Goal: Task Accomplishment & Management: Manage account settings

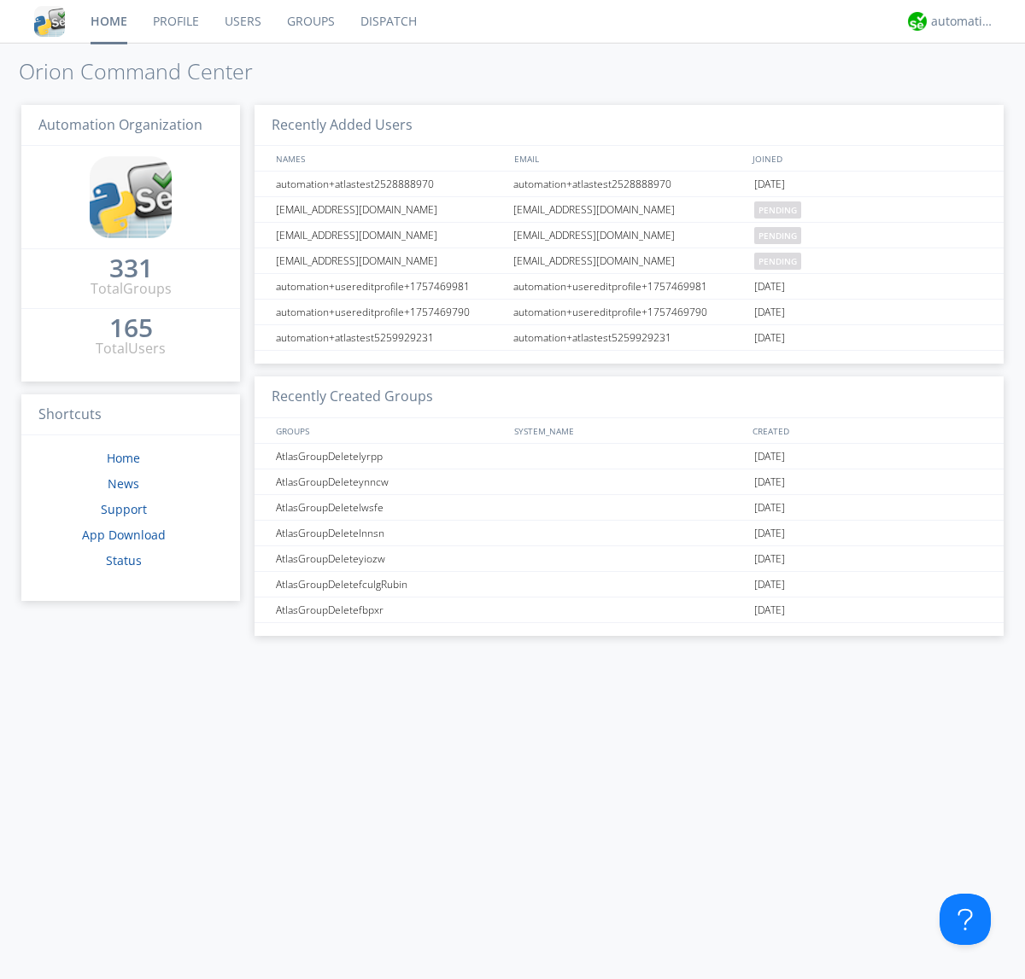
click at [242, 21] on link "Users" at bounding box center [243, 21] width 62 height 43
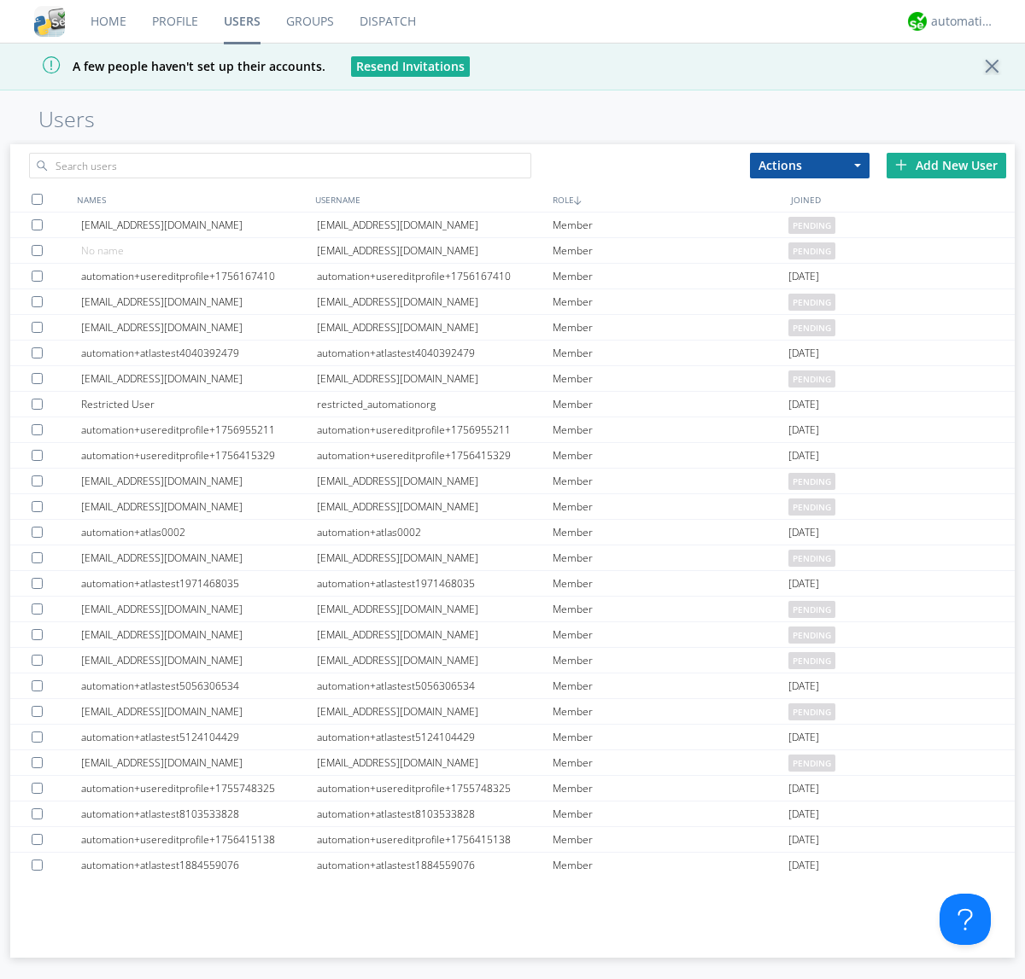
click at [946, 165] on div "Add New User" at bounding box center [946, 166] width 120 height 26
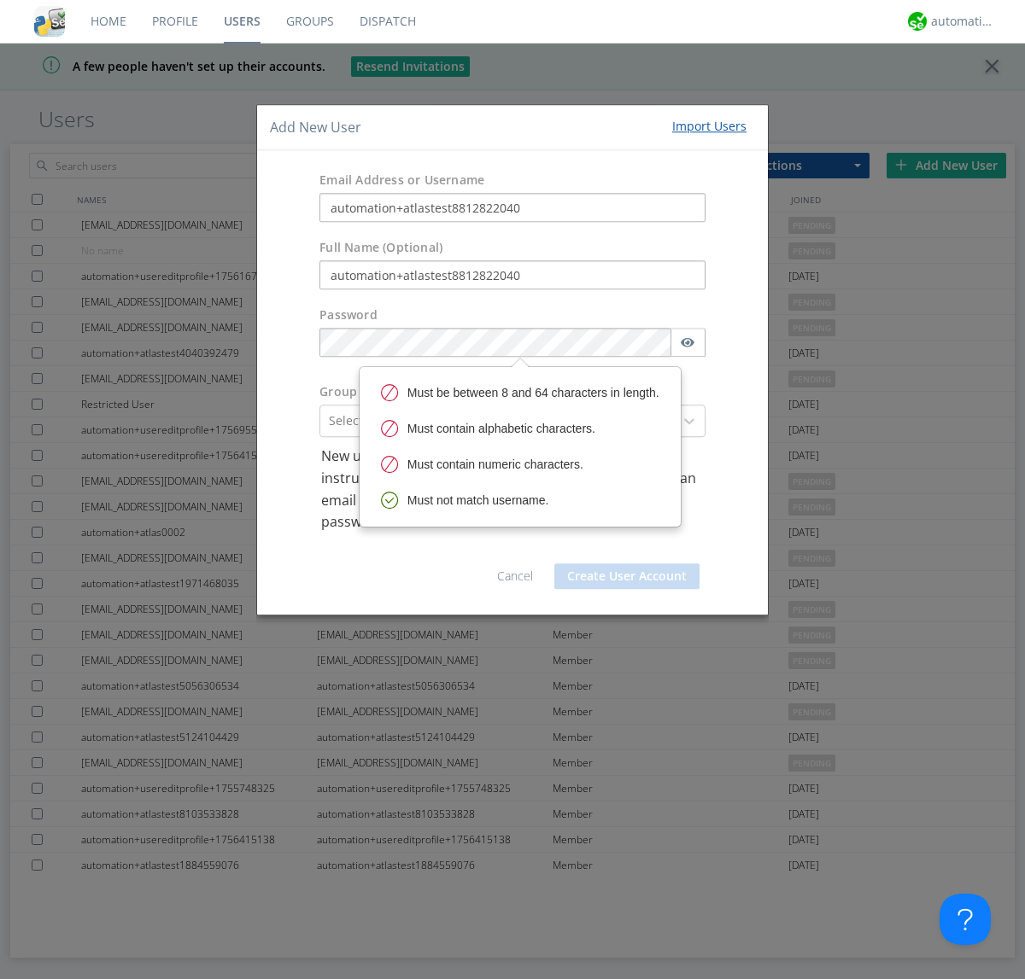
click at [627, 575] on button "Create User Account" at bounding box center [626, 576] width 145 height 26
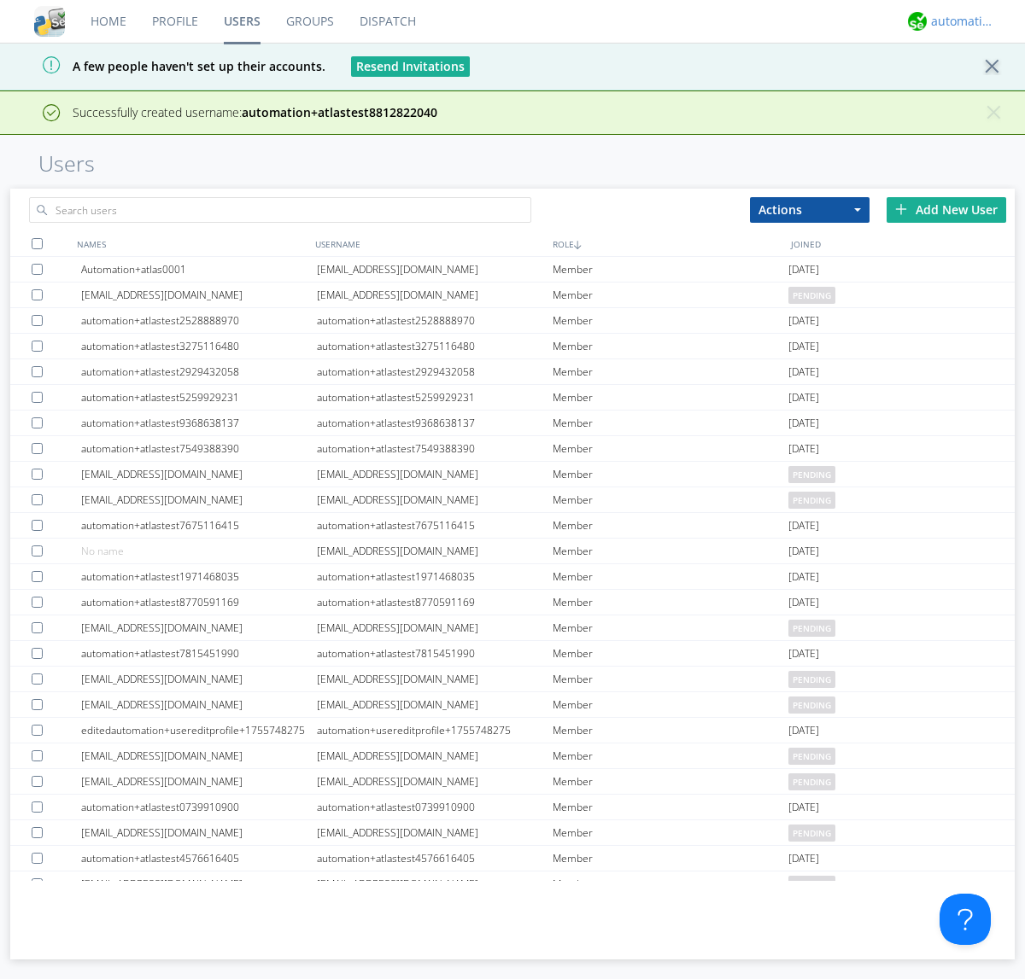
click at [958, 21] on div "automation+atlas" at bounding box center [963, 21] width 64 height 17
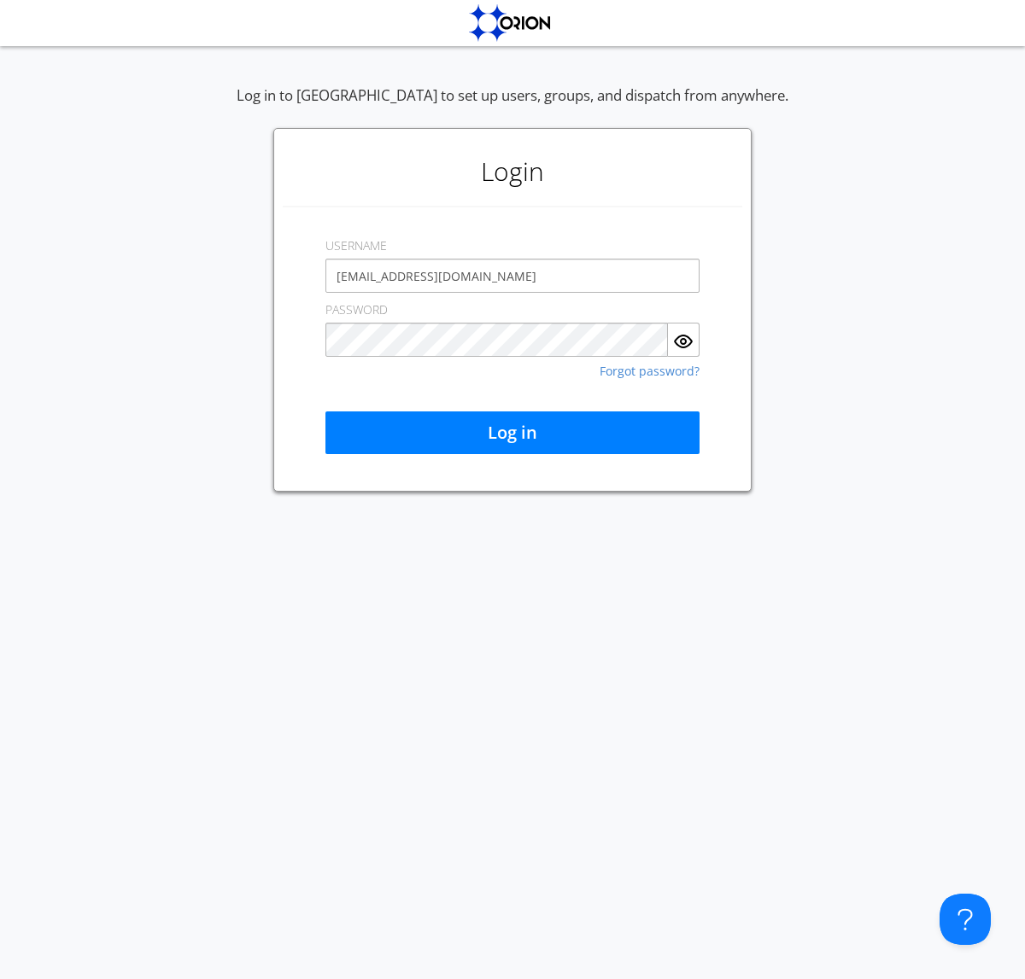
type input "[EMAIL_ADDRESS][DOMAIN_NAME]"
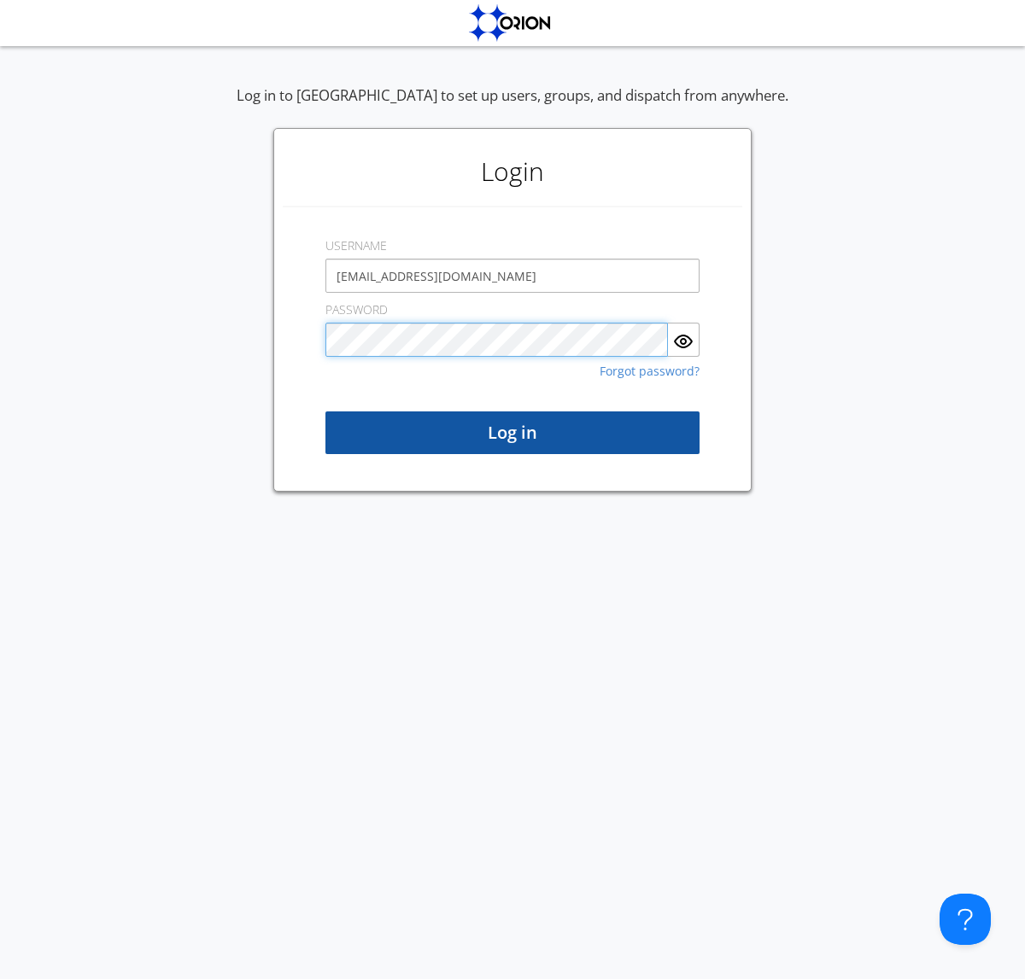
click at [512, 433] on button "Log in" at bounding box center [512, 433] width 374 height 43
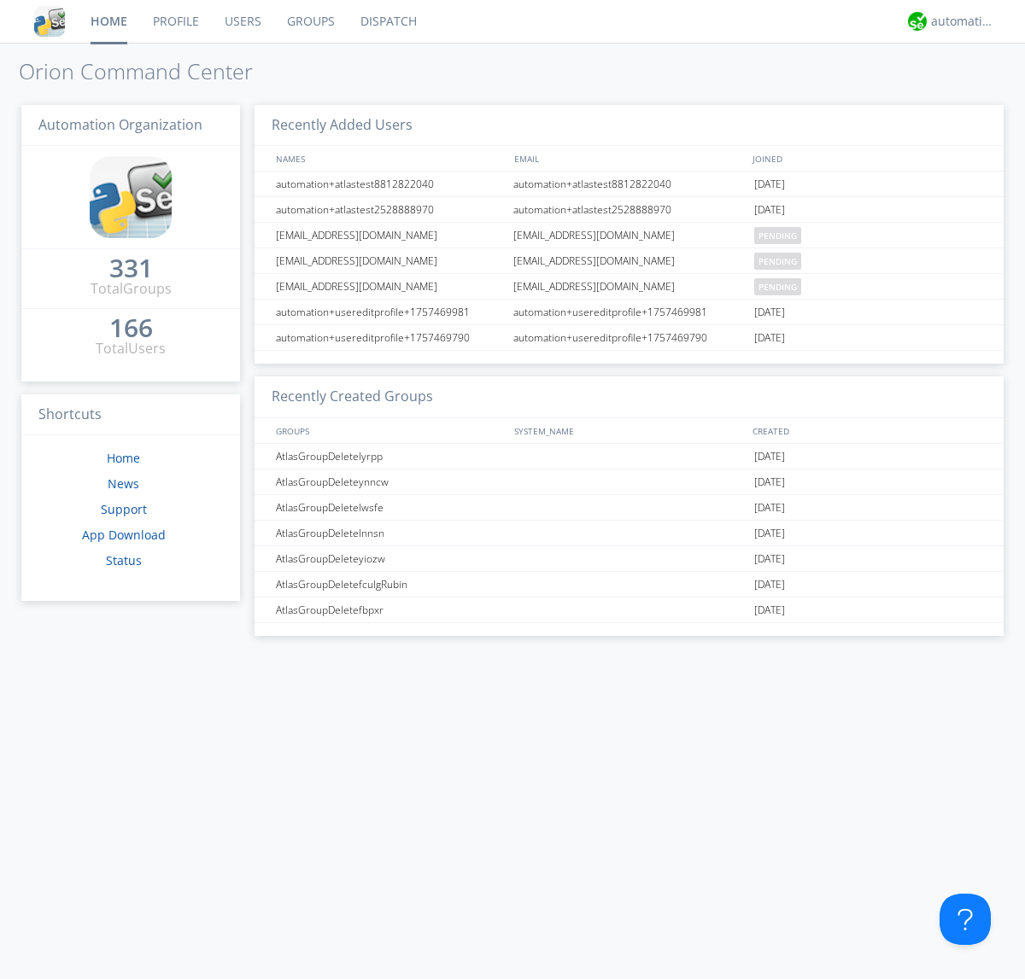
click at [242, 21] on link "Users" at bounding box center [243, 21] width 62 height 43
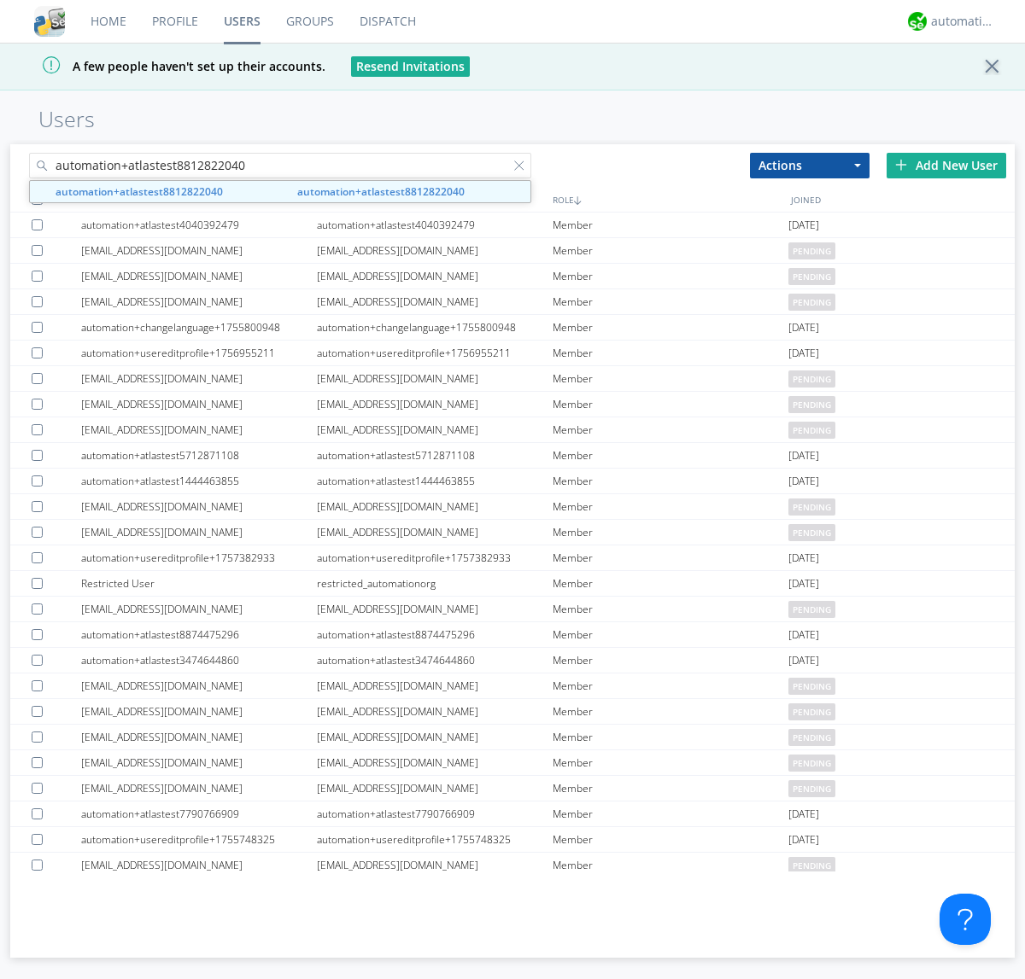
type input "automation+atlastest8812822040"
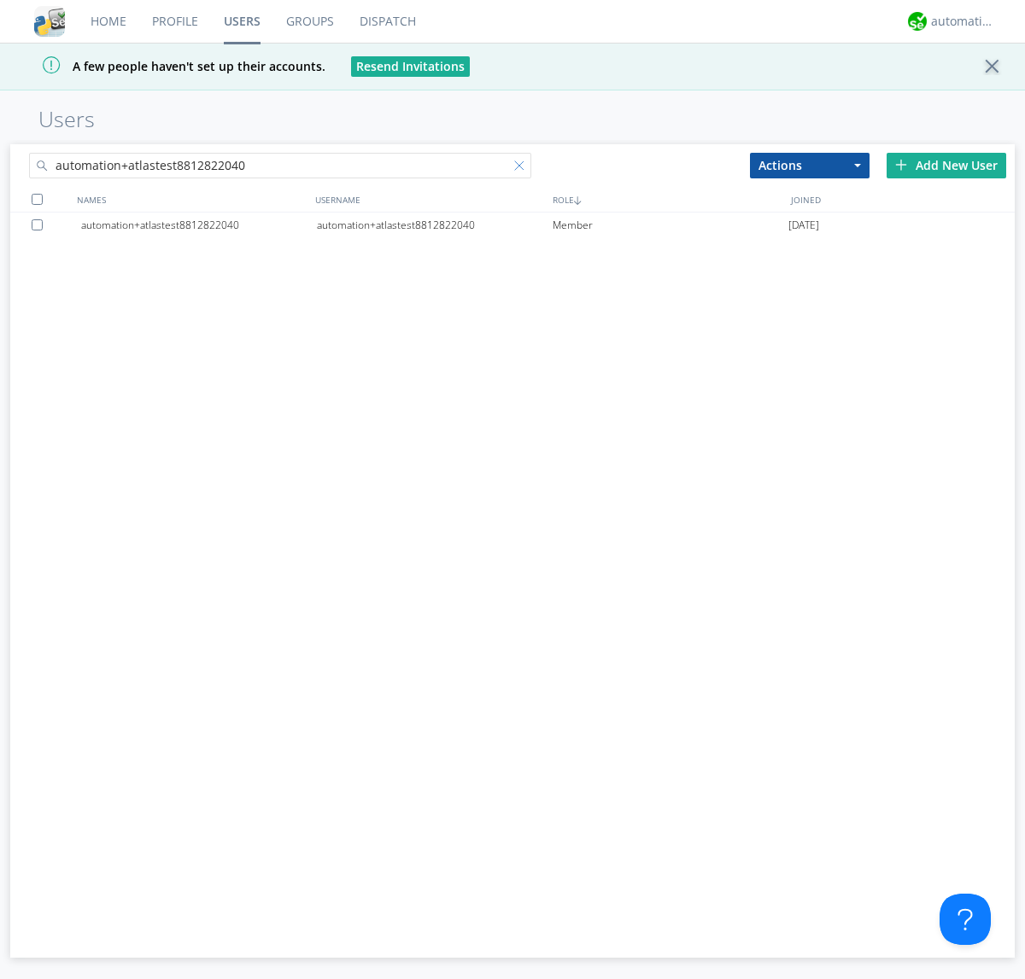
click at [523, 168] on div at bounding box center [522, 169] width 17 height 17
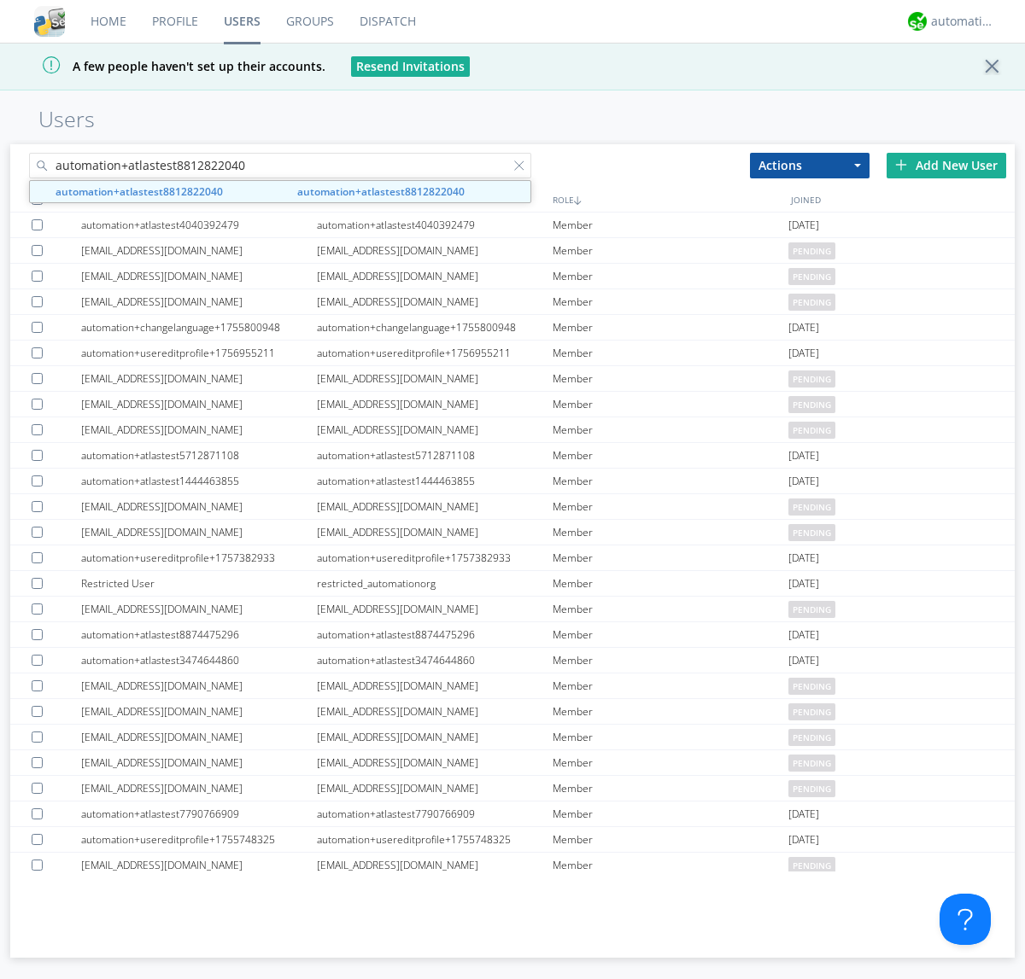
type input "automation+atlastest8812822040"
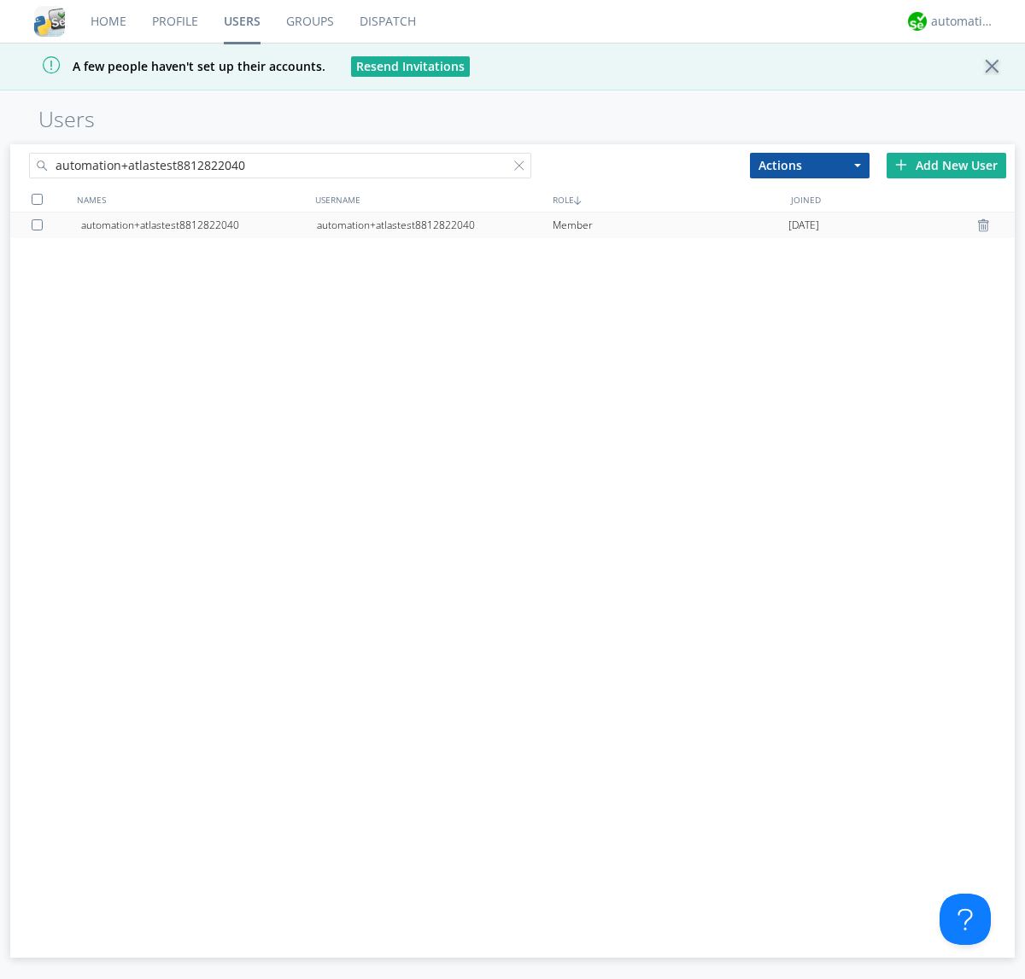
click at [985, 225] on div at bounding box center [985, 226] width 17 height 14
click at [958, 21] on div "automation+atlas" at bounding box center [963, 21] width 64 height 17
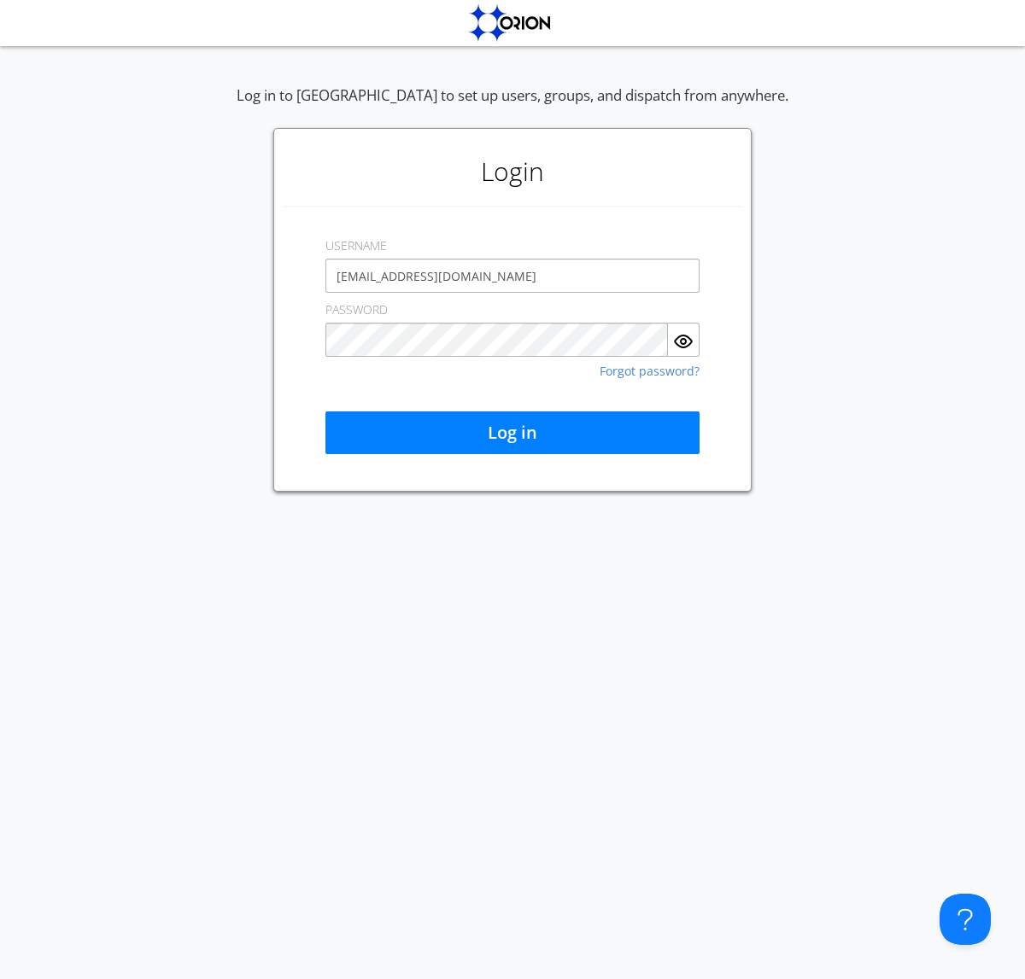
type input "[EMAIL_ADDRESS][DOMAIN_NAME]"
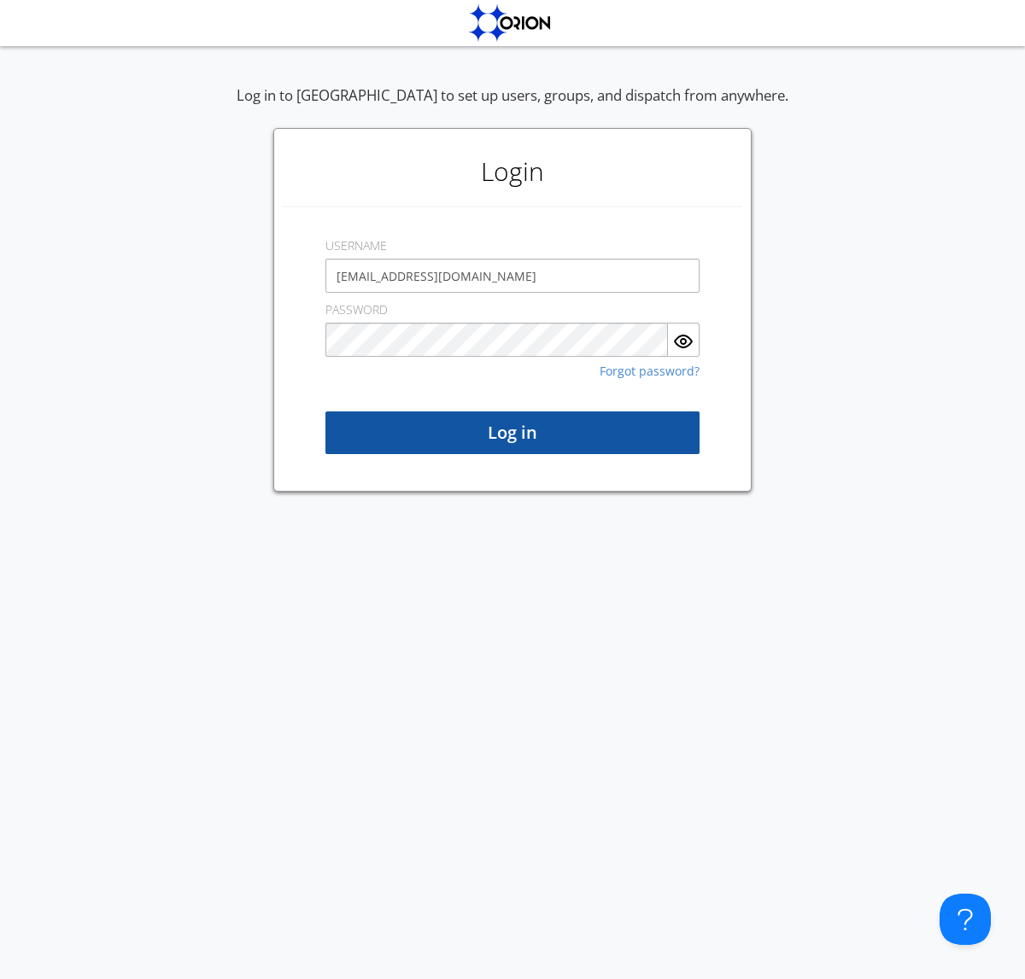
click at [512, 433] on button "Log in" at bounding box center [512, 433] width 374 height 43
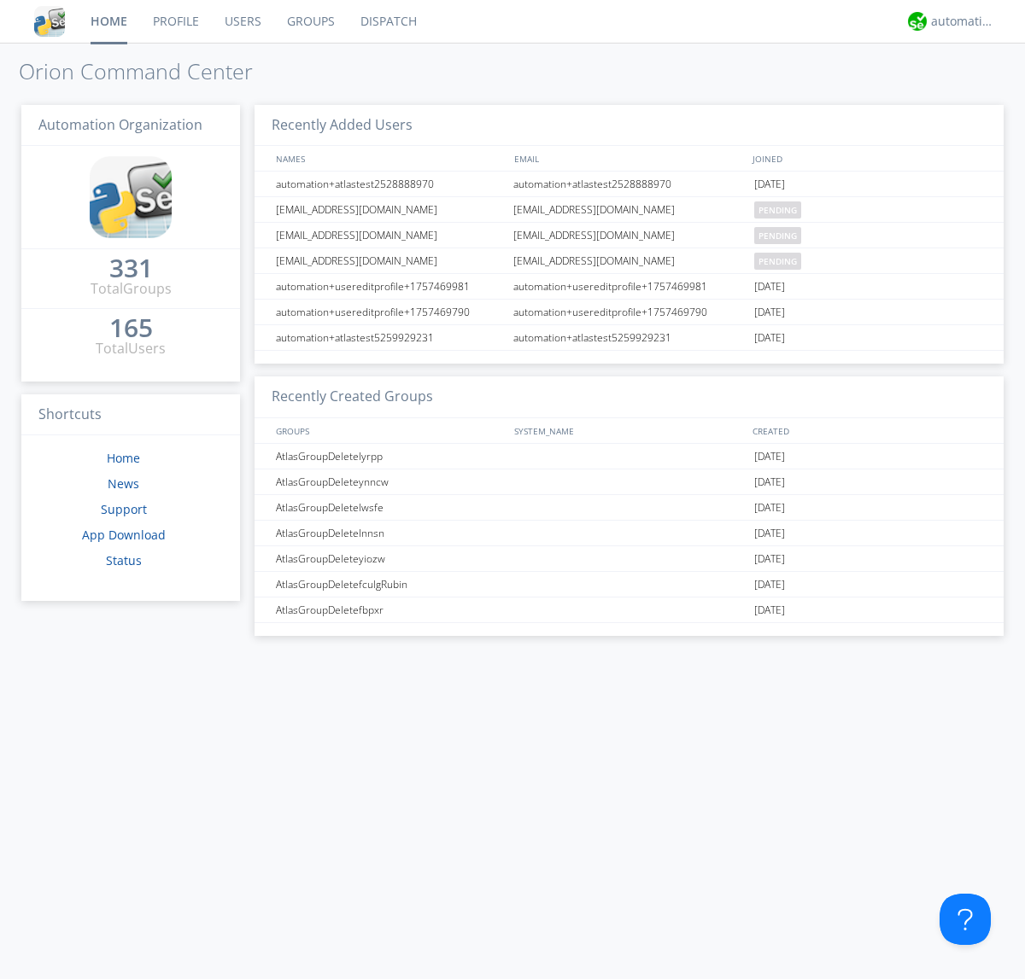
click at [242, 21] on link "Users" at bounding box center [243, 21] width 62 height 43
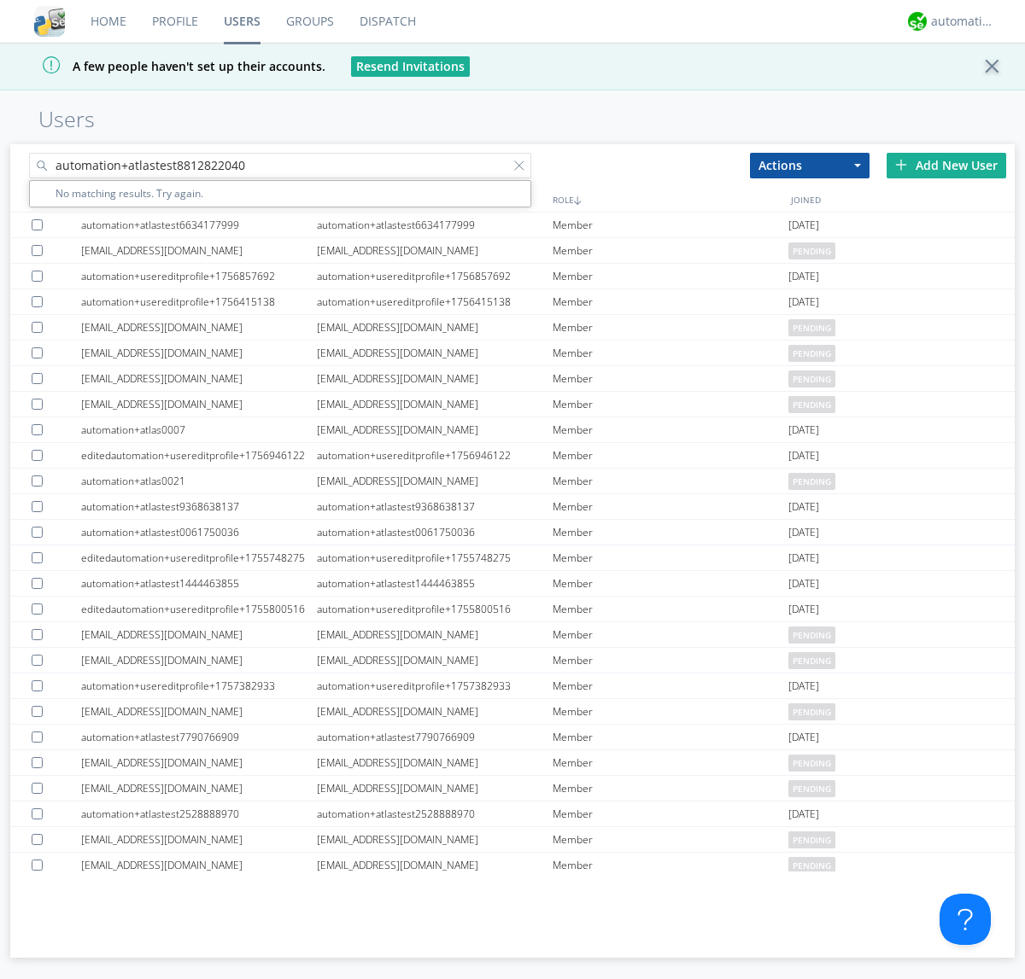
type input "automation+atlastest8812822040"
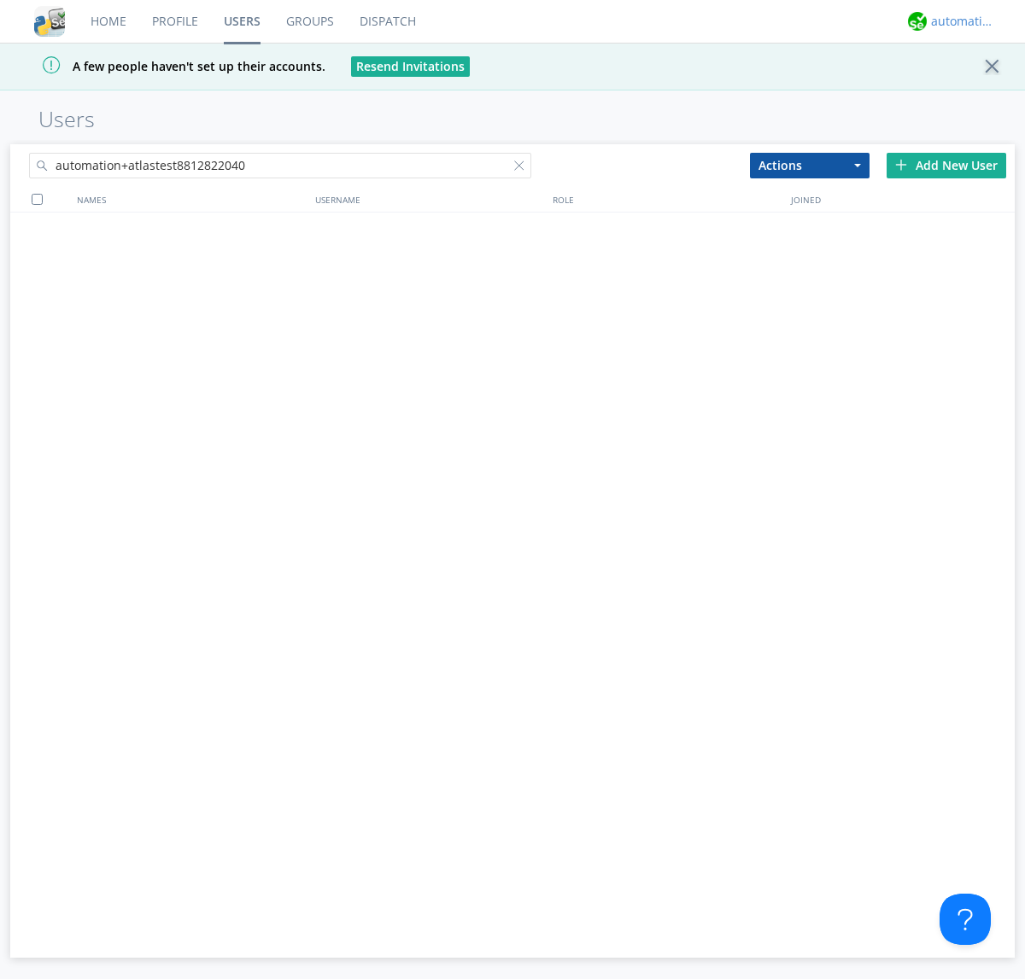
click at [958, 21] on div "automation+atlas" at bounding box center [963, 21] width 64 height 17
